Goal: Information Seeking & Learning: Learn about a topic

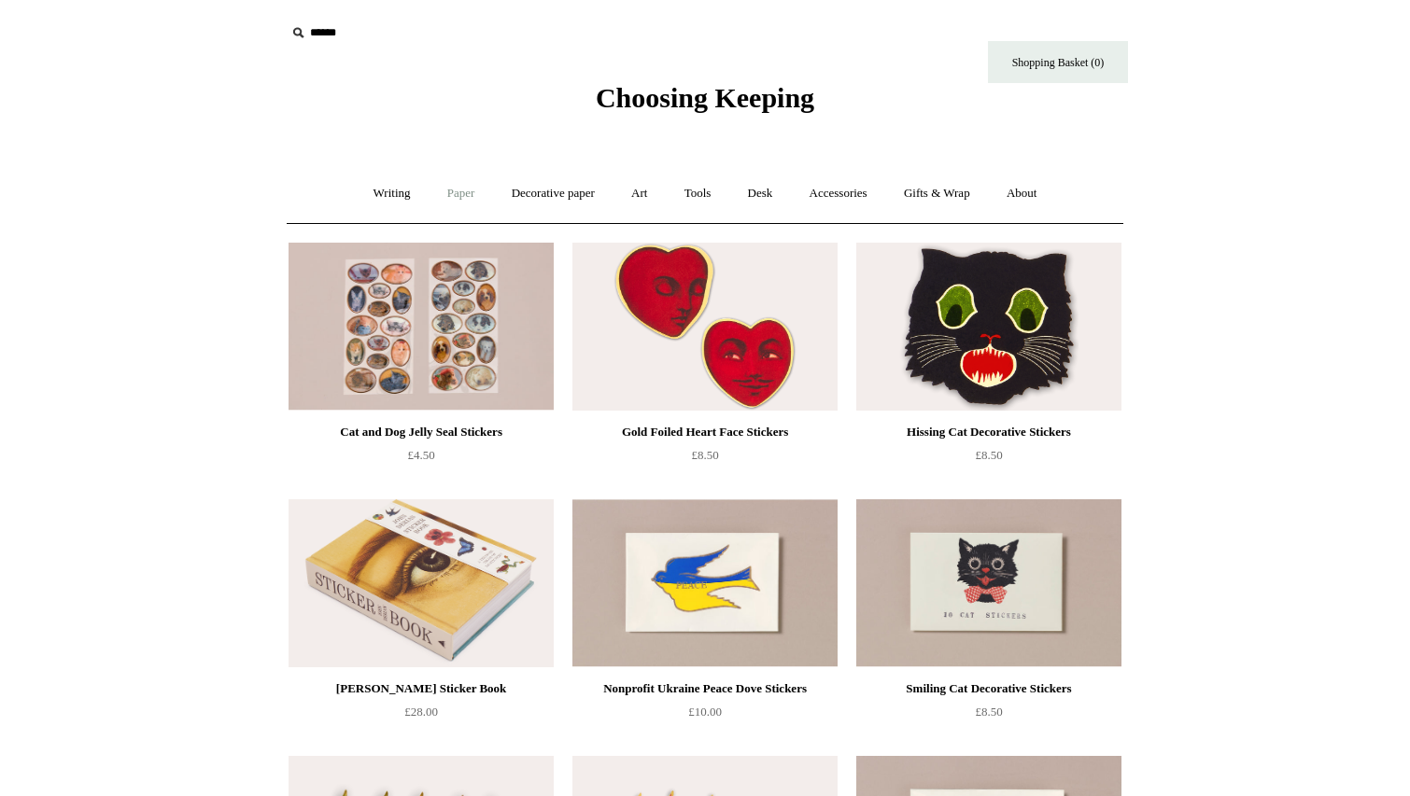
click at [455, 193] on link "Paper +" at bounding box center [461, 193] width 62 height 49
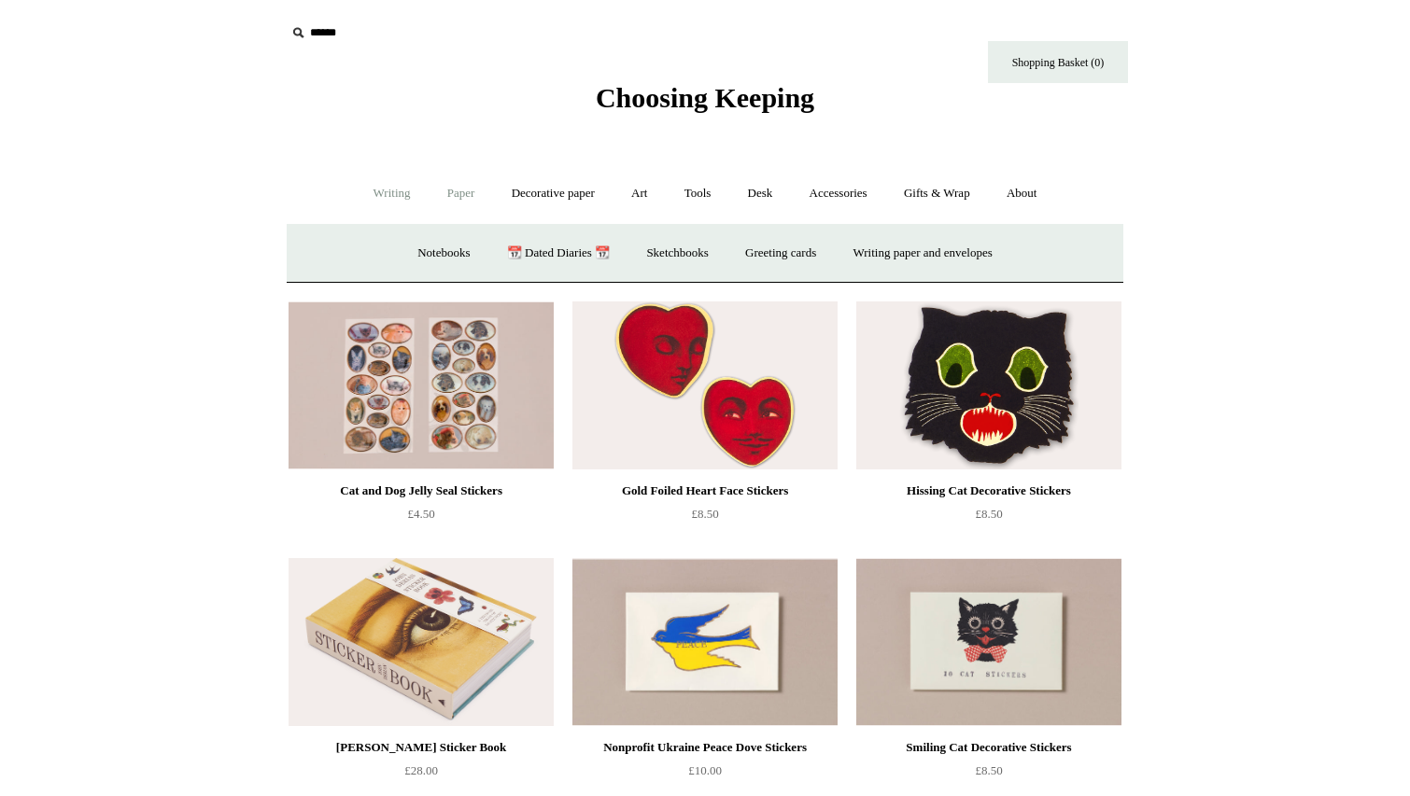
click at [386, 187] on link "Writing +" at bounding box center [392, 193] width 71 height 49
click at [433, 191] on link "Paper +" at bounding box center [461, 193] width 62 height 49
click at [454, 256] on link "Notebooks +" at bounding box center [443, 253] width 86 height 49
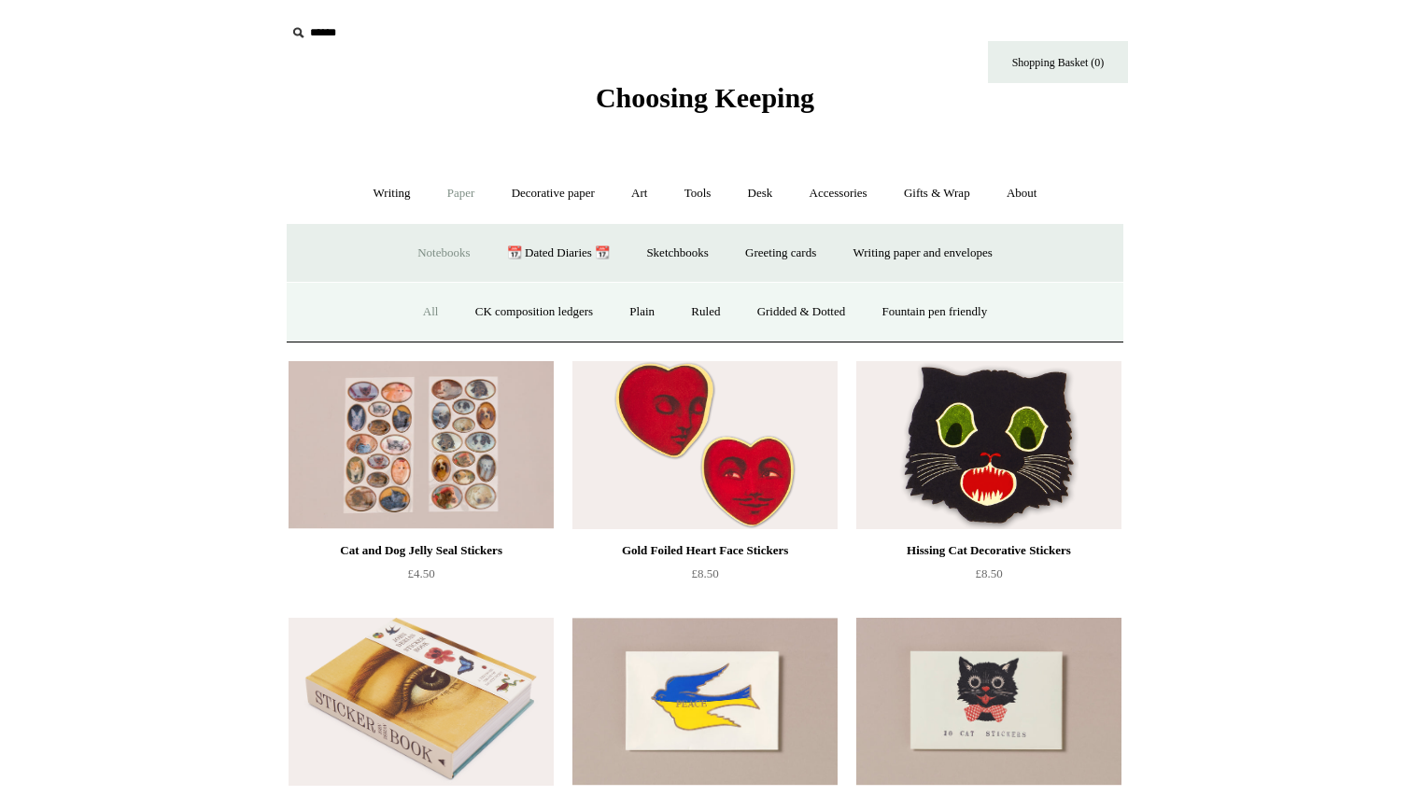
click at [425, 311] on link "All" at bounding box center [430, 312] width 49 height 49
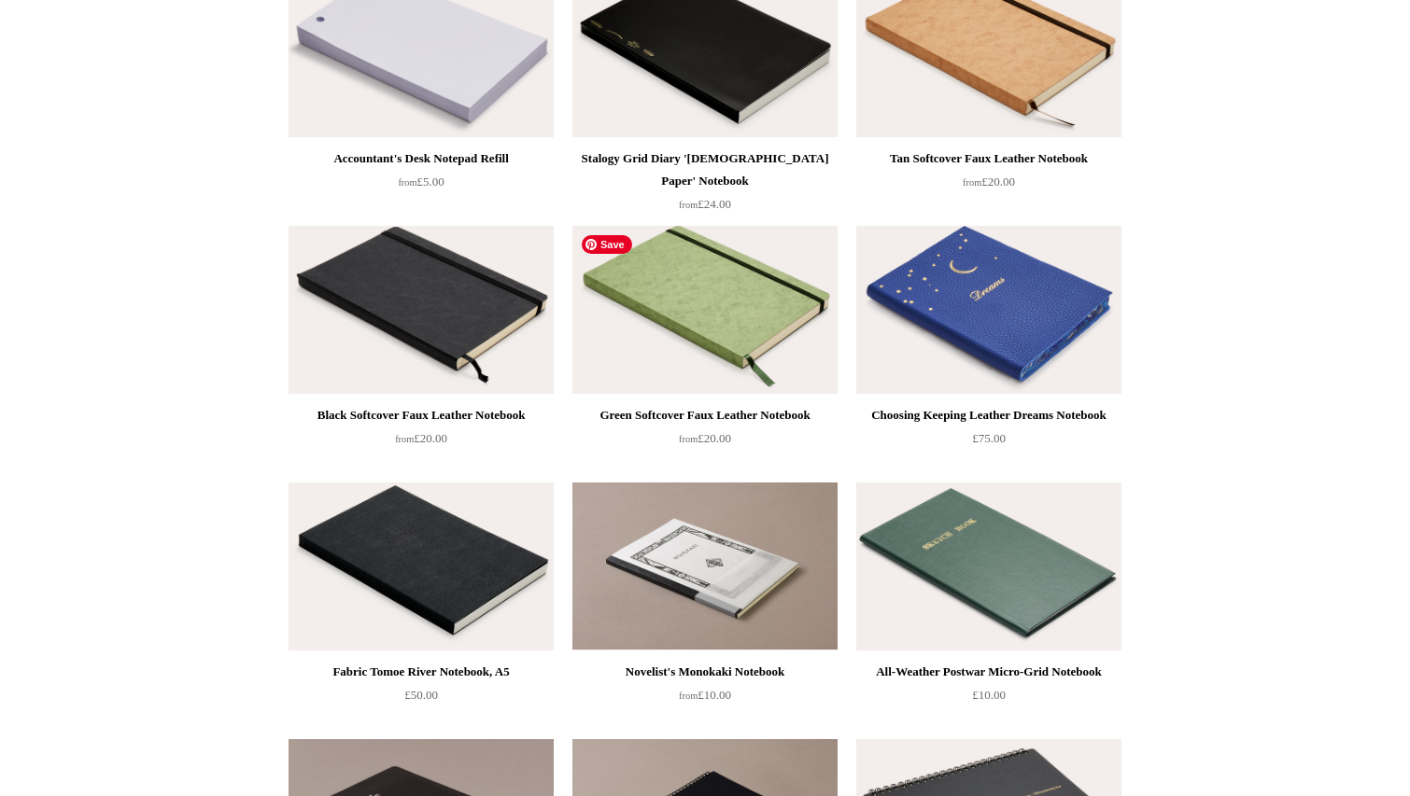
scroll to position [3595, 0]
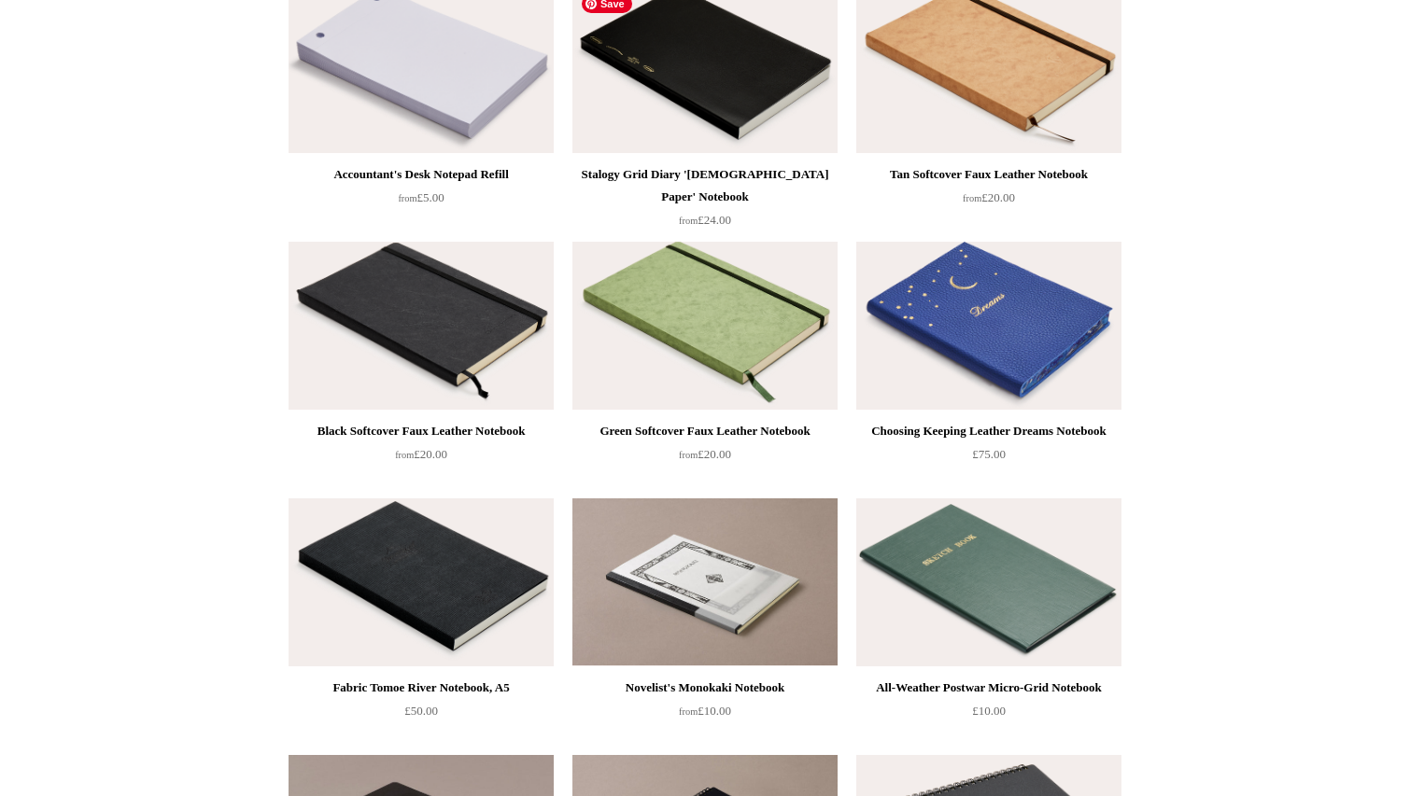
click at [785, 83] on img at bounding box center [704, 69] width 265 height 168
